Goal: Transaction & Acquisition: Book appointment/travel/reservation

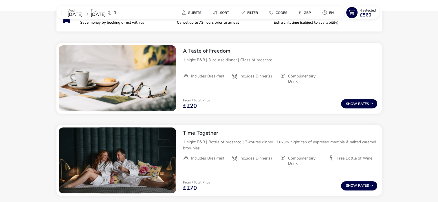
scroll to position [145, 0]
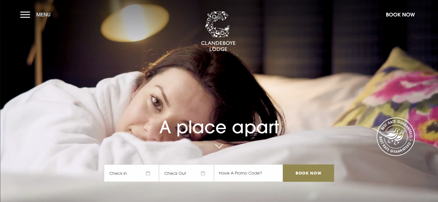
click at [29, 13] on button "Menu" at bounding box center [36, 14] width 33 height 12
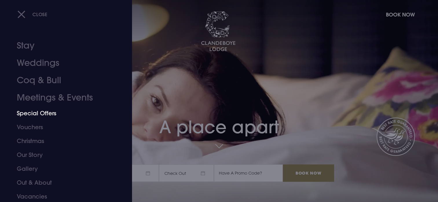
click at [51, 113] on link "Special Offers" at bounding box center [62, 113] width 91 height 14
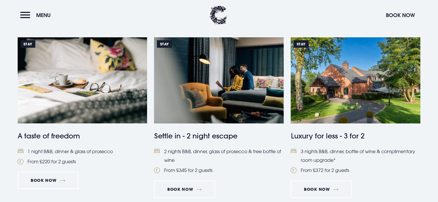
scroll to position [270, 0]
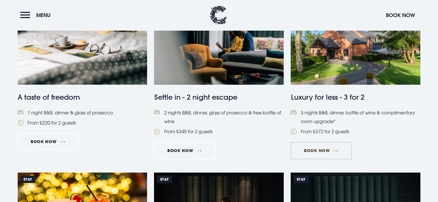
click at [321, 151] on link "Book Now" at bounding box center [320, 150] width 61 height 17
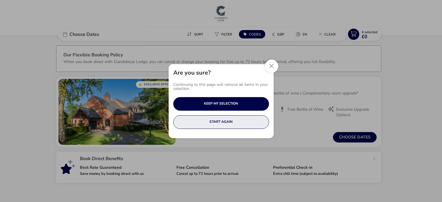
click at [230, 123] on button "START AGAIN" at bounding box center [221, 122] width 96 height 14
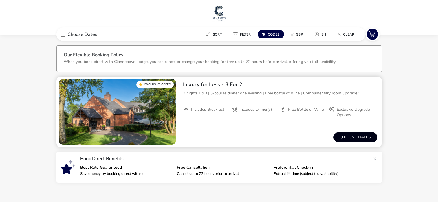
click at [353, 136] on button "Choose dates" at bounding box center [355, 137] width 44 height 10
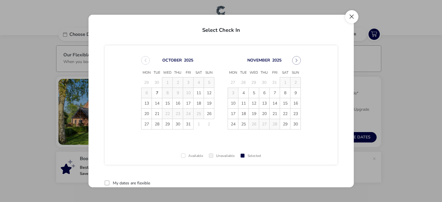
click at [351, 16] on button "Close" at bounding box center [351, 16] width 13 height 13
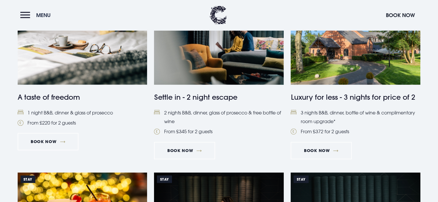
click at [25, 15] on button "Menu" at bounding box center [36, 15] width 33 height 12
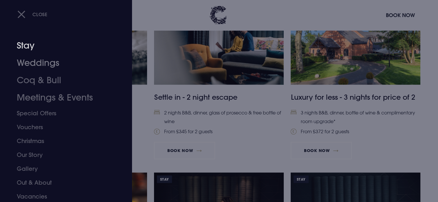
click at [30, 45] on link "Stay" at bounding box center [62, 45] width 91 height 17
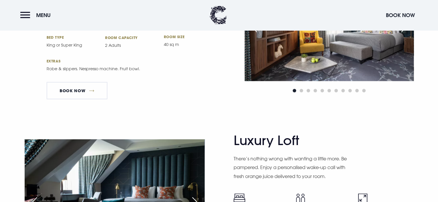
scroll to position [1273, 0]
